Goal: Information Seeking & Learning: Compare options

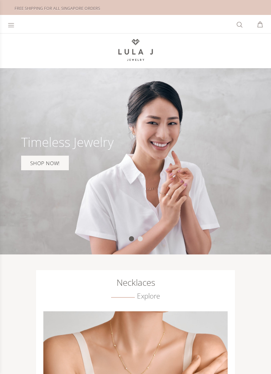
click at [9, 23] on icon at bounding box center [11, 24] width 7 height 7
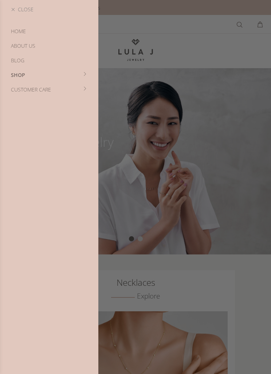
click at [83, 77] on link "SHOP" at bounding box center [49, 75] width 98 height 15
click at [29, 76] on link "Necklaces" at bounding box center [49, 75] width 98 height 15
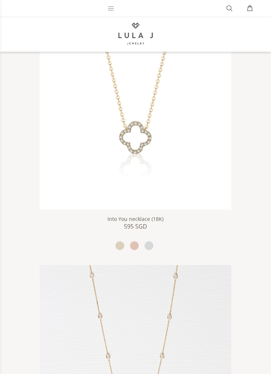
scroll to position [2939, 0]
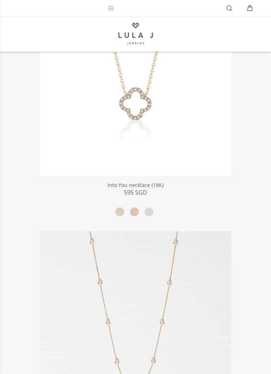
click at [199, 145] on img at bounding box center [136, 80] width 192 height 192
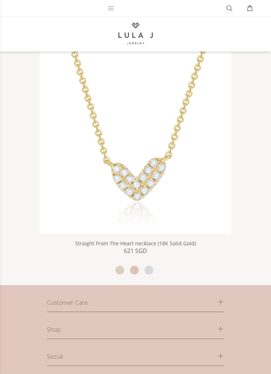
scroll to position [3847, 0]
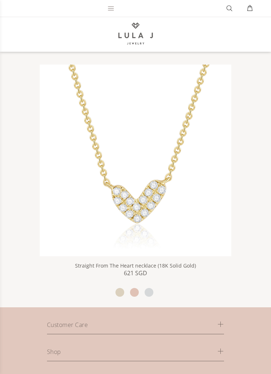
click at [109, 7] on icon at bounding box center [110, 8] width 7 height 7
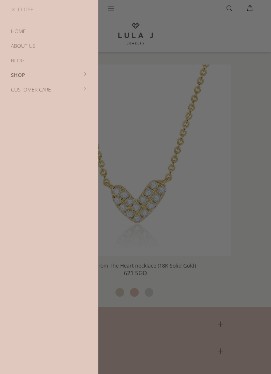
click at [83, 76] on link "SHOP" at bounding box center [49, 75] width 98 height 15
click at [34, 106] on link "Earrings" at bounding box center [49, 104] width 98 height 15
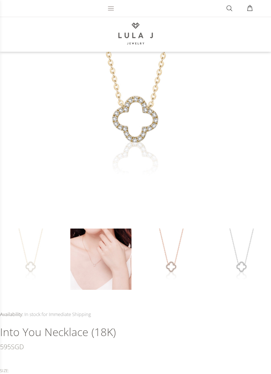
scroll to position [142, 0]
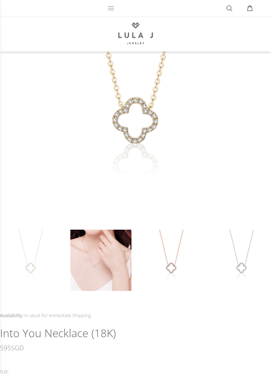
click at [110, 262] on link at bounding box center [100, 260] width 61 height 61
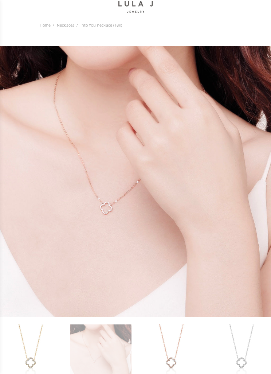
scroll to position [50, 0]
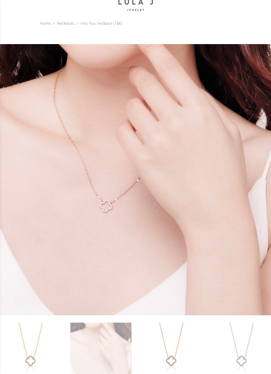
click at [181, 351] on link at bounding box center [171, 352] width 61 height 61
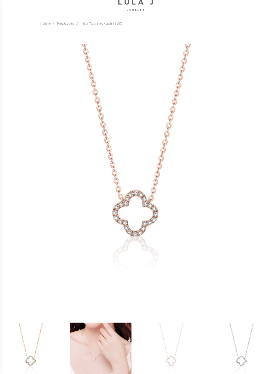
click at [117, 353] on link at bounding box center [100, 352] width 61 height 61
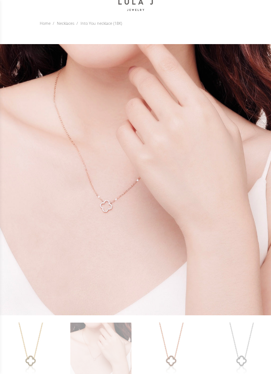
click at [245, 333] on link at bounding box center [241, 352] width 61 height 61
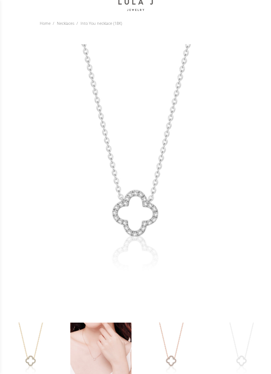
click at [173, 346] on link at bounding box center [171, 352] width 61 height 61
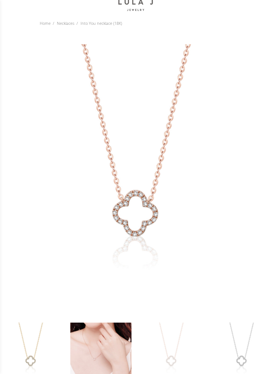
click at [41, 355] on link at bounding box center [30, 352] width 61 height 61
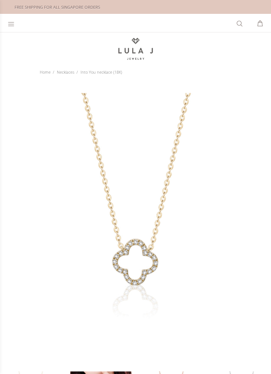
scroll to position [0, 0]
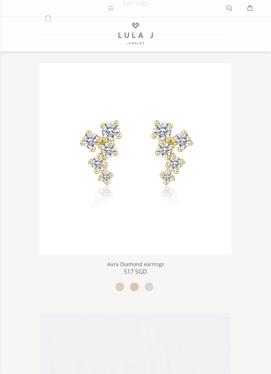
scroll to position [137, 0]
click at [99, 187] on img at bounding box center [136, 159] width 192 height 192
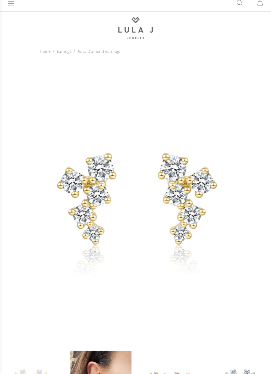
scroll to position [27, 0]
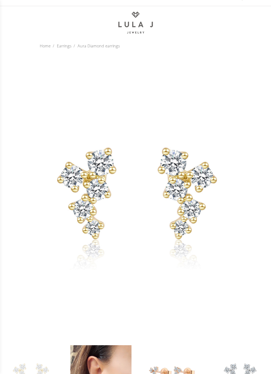
click at [95, 356] on link at bounding box center [100, 375] width 61 height 61
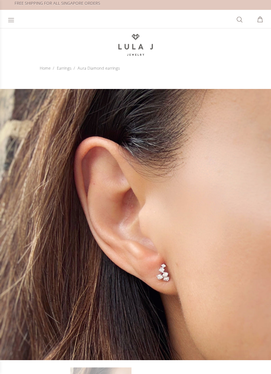
scroll to position [5, 0]
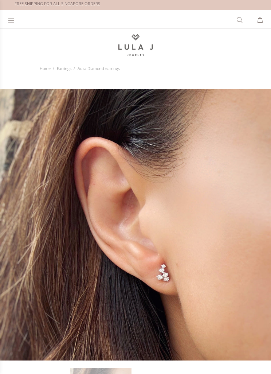
click at [63, 67] on link "Earrings" at bounding box center [64, 68] width 15 height 5
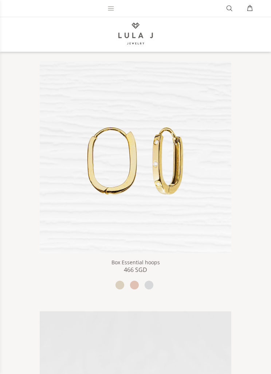
scroll to position [1388, 0]
click at [106, 175] on img at bounding box center [136, 157] width 192 height 192
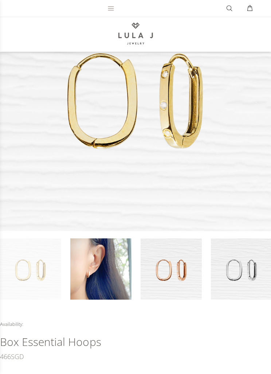
scroll to position [152, 0]
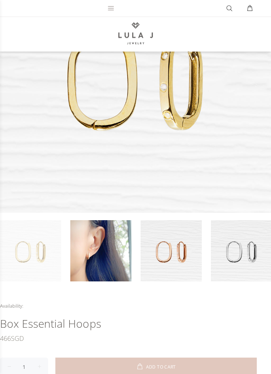
click at [92, 229] on link at bounding box center [100, 250] width 61 height 61
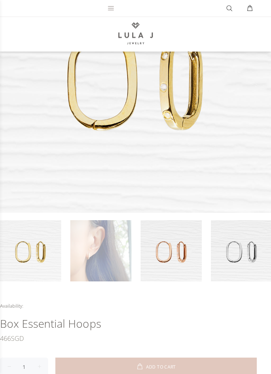
scroll to position [152, 0]
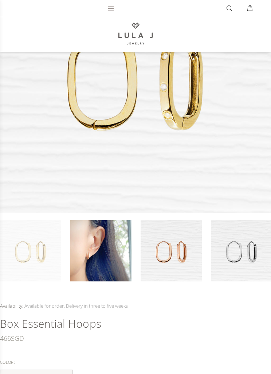
click at [97, 258] on link at bounding box center [100, 250] width 61 height 61
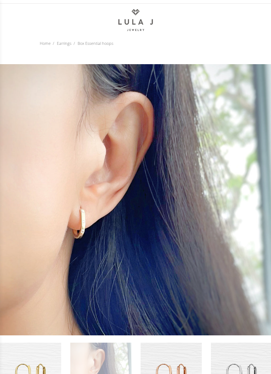
scroll to position [0, 0]
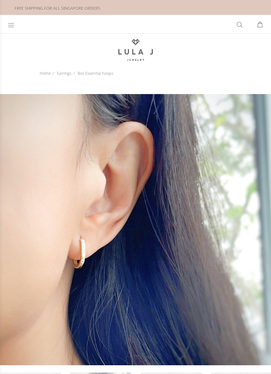
click at [63, 71] on link "Earrings" at bounding box center [64, 72] width 15 height 5
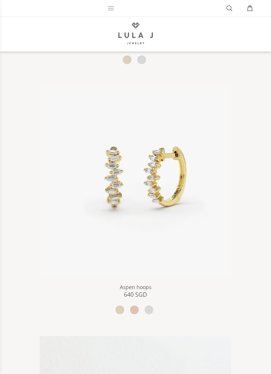
scroll to position [3333, 0]
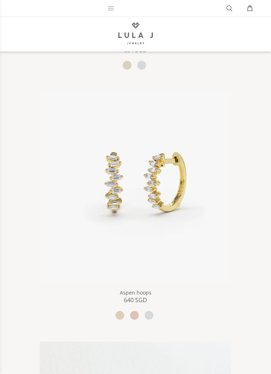
click at [115, 171] on img at bounding box center [136, 188] width 192 height 192
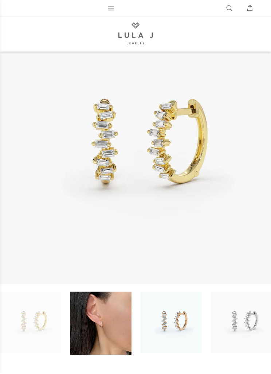
scroll to position [81, 0]
click at [96, 300] on link at bounding box center [100, 322] width 61 height 63
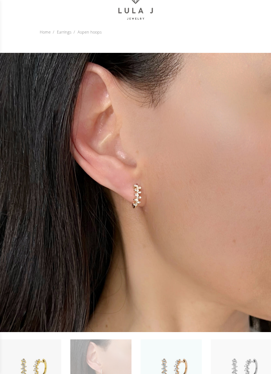
scroll to position [39, 0]
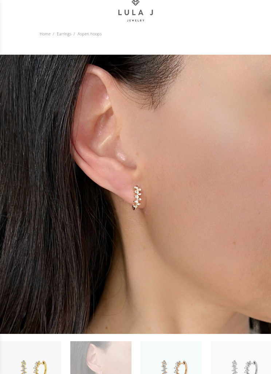
click at [65, 31] on link "Earrings" at bounding box center [64, 33] width 15 height 5
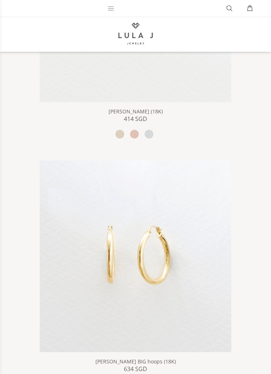
scroll to position [3019, 0]
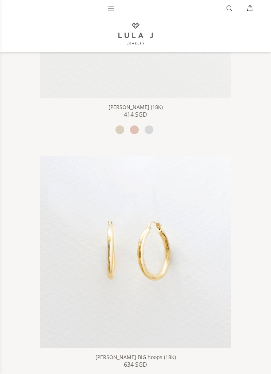
click at [204, 249] on img at bounding box center [136, 252] width 192 height 192
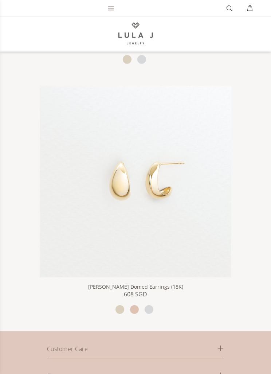
scroll to position [4614, 0]
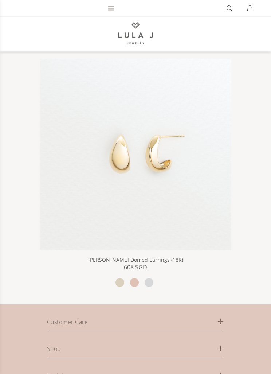
click at [96, 182] on img at bounding box center [136, 155] width 192 height 192
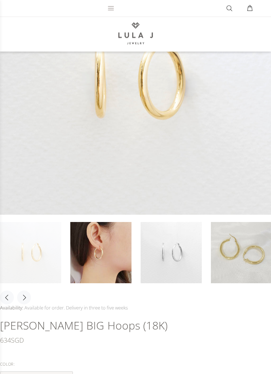
scroll to position [164, 0]
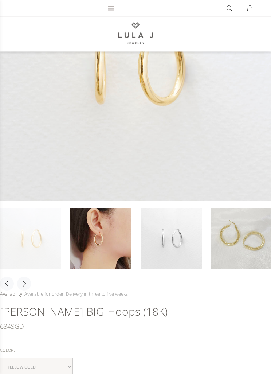
click at [114, 235] on link at bounding box center [100, 238] width 61 height 61
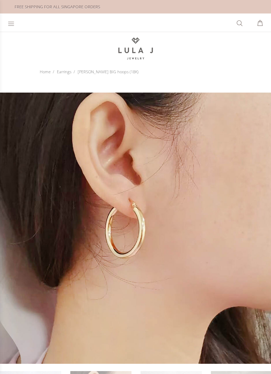
scroll to position [0, 0]
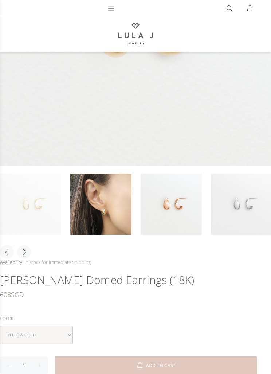
scroll to position [217, 0]
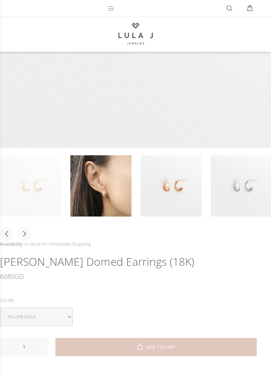
click at [95, 191] on link at bounding box center [100, 185] width 61 height 61
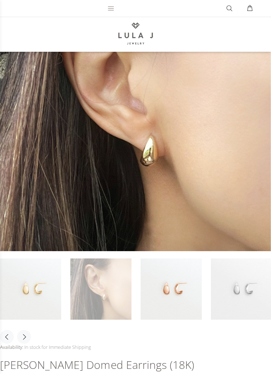
scroll to position [114, 0]
